Goal: Task Accomplishment & Management: Use online tool/utility

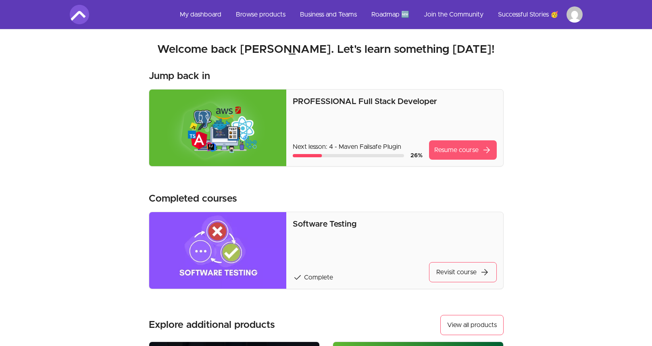
click at [472, 149] on link "Resume course arrow_forward" at bounding box center [463, 149] width 68 height 19
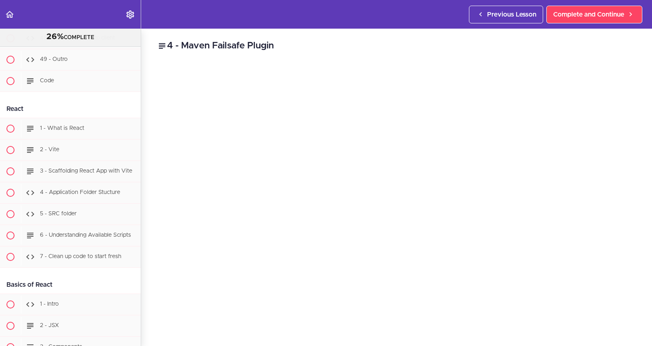
scroll to position [8841, 0]
